Goal: Find specific page/section: Find specific page/section

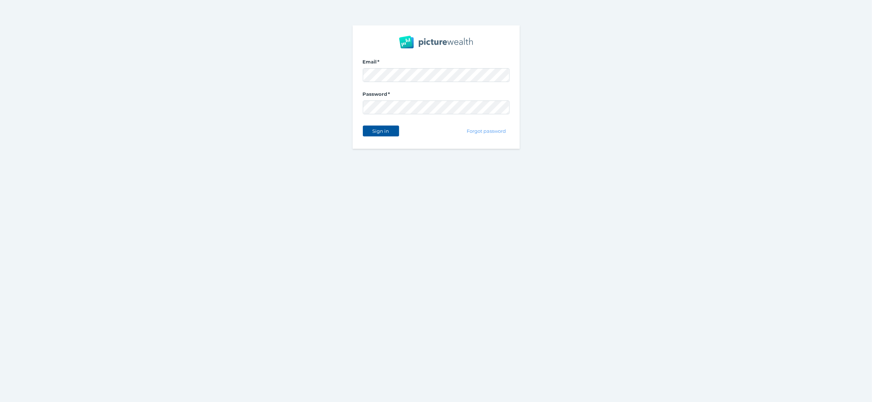
click at [389, 132] on span "Sign in" at bounding box center [380, 131] width 23 height 6
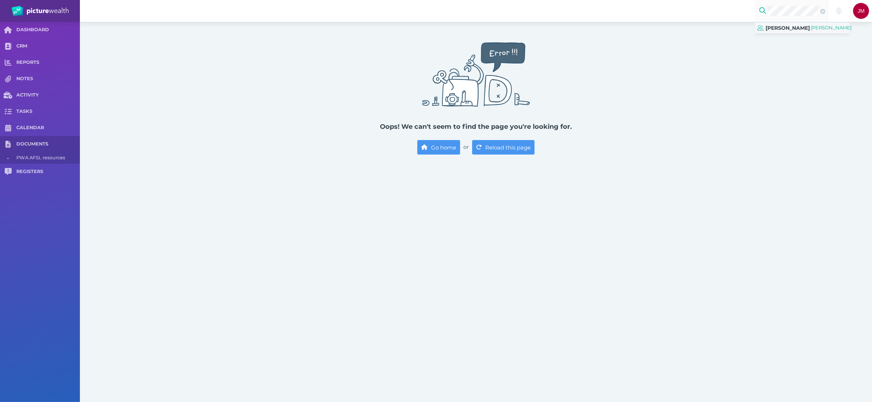
click at [802, 33] on span "[PERSON_NAME]" at bounding box center [788, 28] width 44 height 11
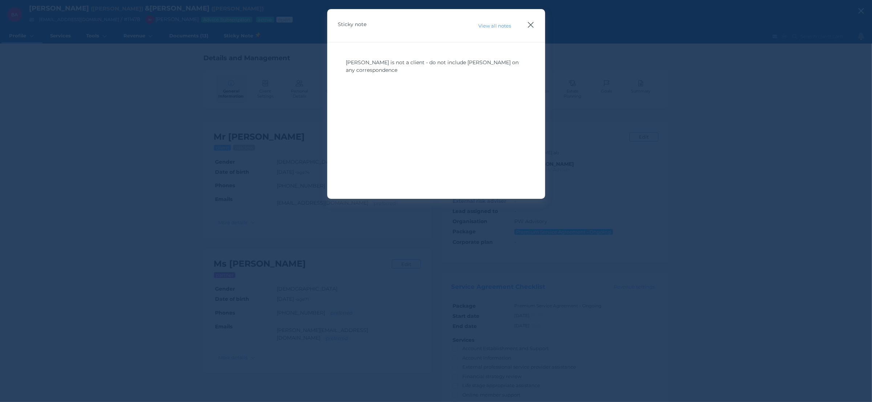
click at [529, 24] on icon "button" at bounding box center [530, 24] width 7 height 9
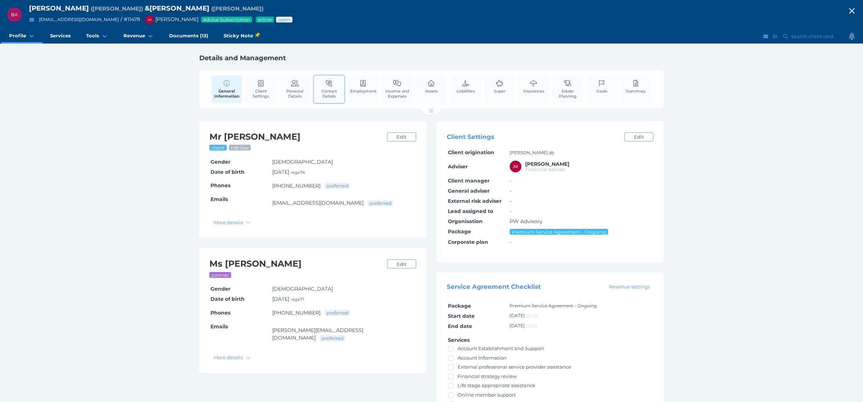
click at [330, 85] on icon at bounding box center [329, 83] width 8 height 7
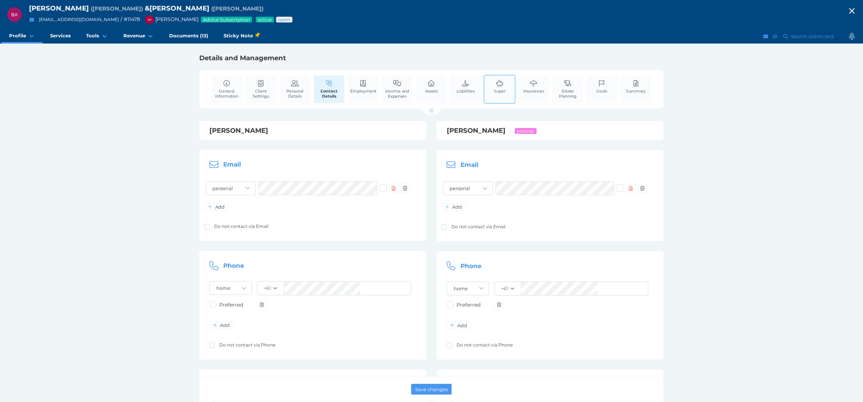
click at [500, 93] on span "Super" at bounding box center [500, 91] width 12 height 5
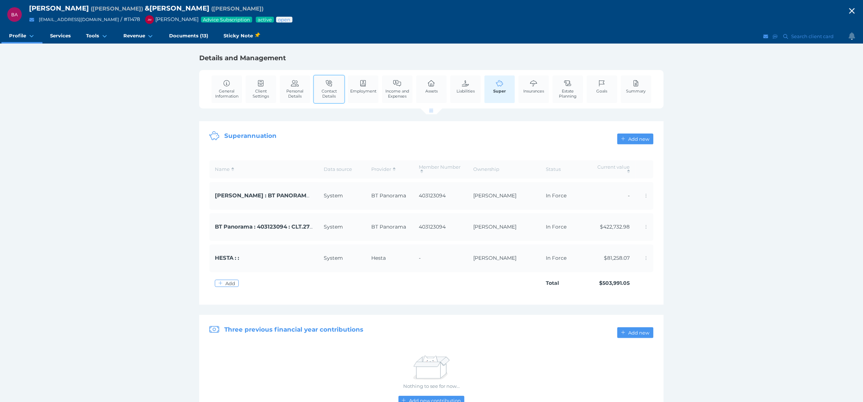
click at [342, 94] on span "Contact Details" at bounding box center [329, 94] width 27 height 10
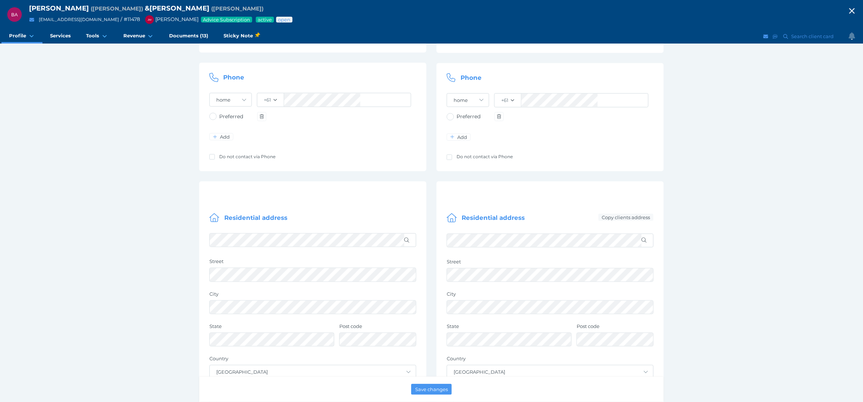
scroll to position [254, 0]
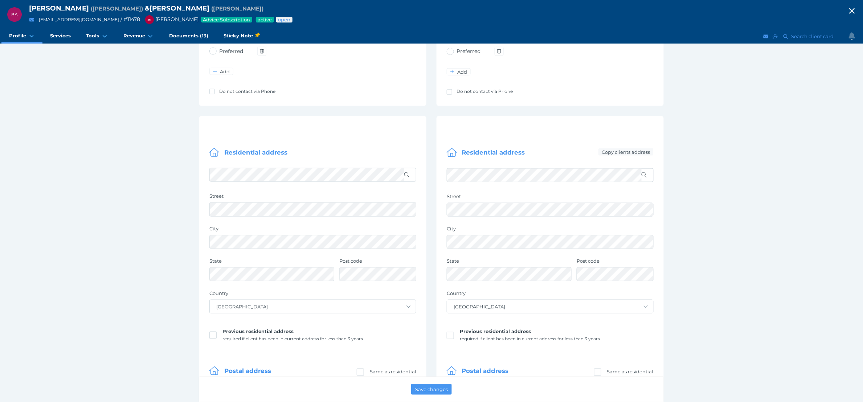
click at [857, 8] on icon "button" at bounding box center [852, 10] width 9 height 11
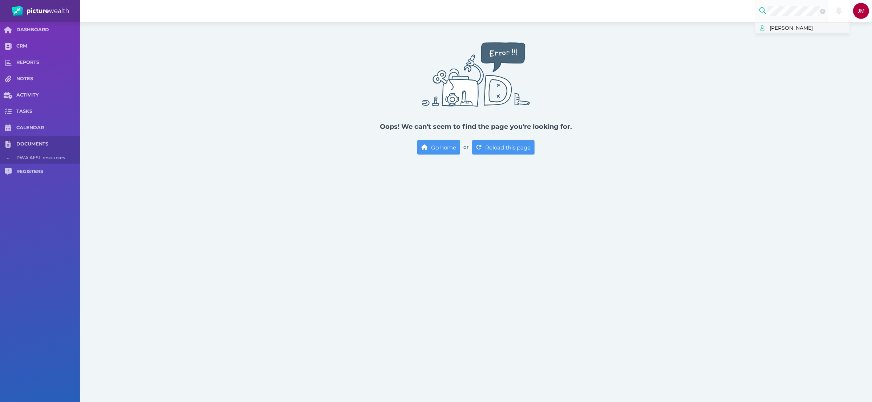
click at [804, 27] on span "[PERSON_NAME]" at bounding box center [809, 27] width 80 height 9
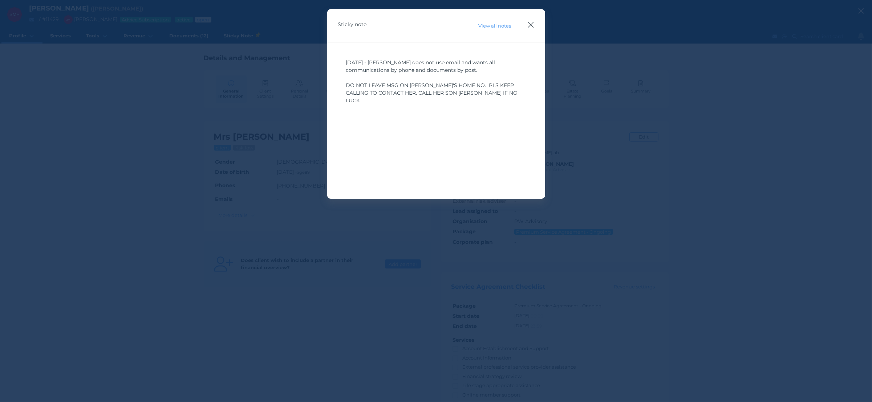
click at [531, 23] on icon "button" at bounding box center [530, 24] width 7 height 9
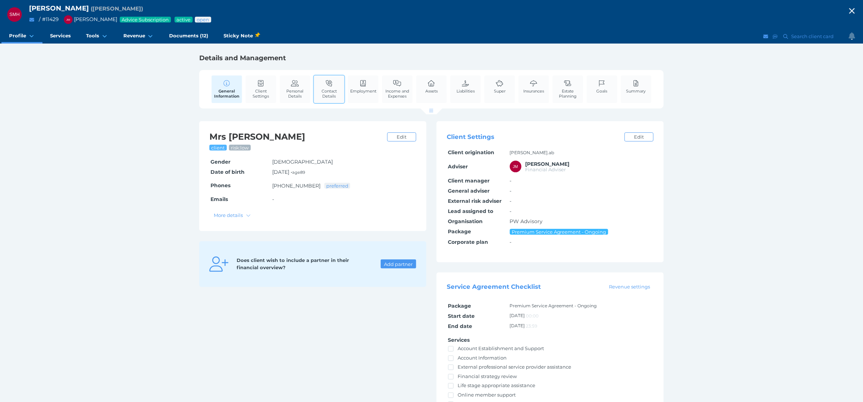
click at [327, 93] on span "Contact Details" at bounding box center [329, 94] width 27 height 10
